Goal: Find specific page/section: Find specific page/section

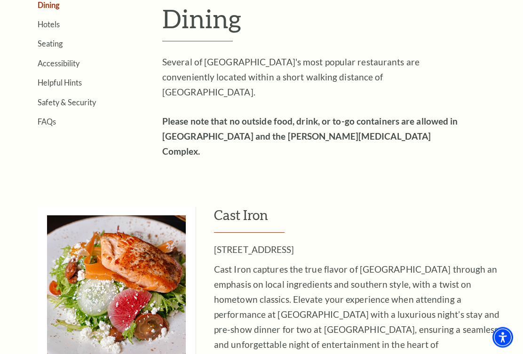
scroll to position [261, 0]
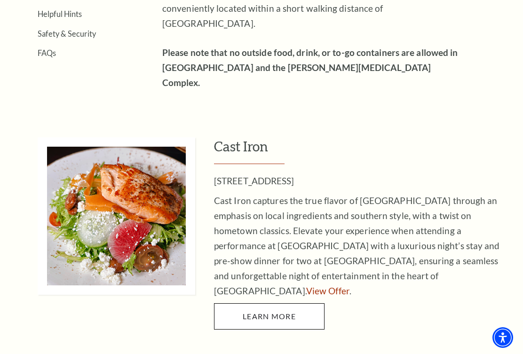
click at [306, 285] on link "View Offer" at bounding box center [327, 290] width 43 height 11
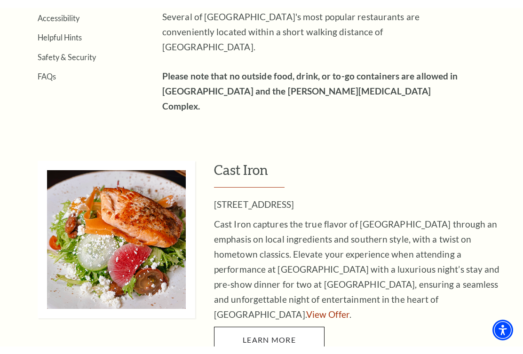
scroll to position [330, 0]
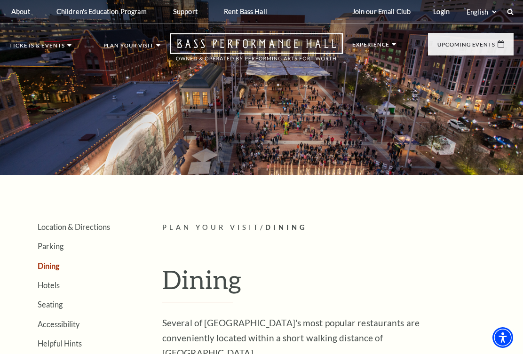
click at [132, 72] on li "Student Matinees" at bounding box center [119, 77] width 127 height 12
click at [130, 74] on link "Student Matinees" at bounding box center [94, 77] width 76 height 8
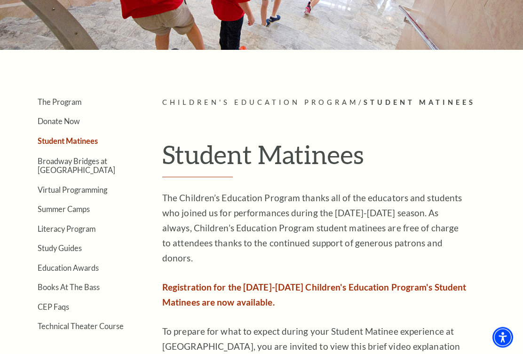
scroll to position [121, 0]
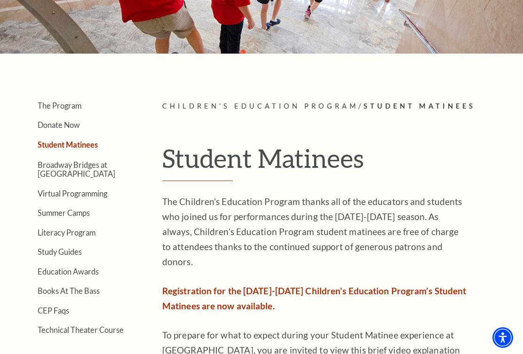
click at [115, 168] on link "Broadway Bridges at [GEOGRAPHIC_DATA]" at bounding box center [77, 169] width 78 height 18
